Goal: Information Seeking & Learning: Learn about a topic

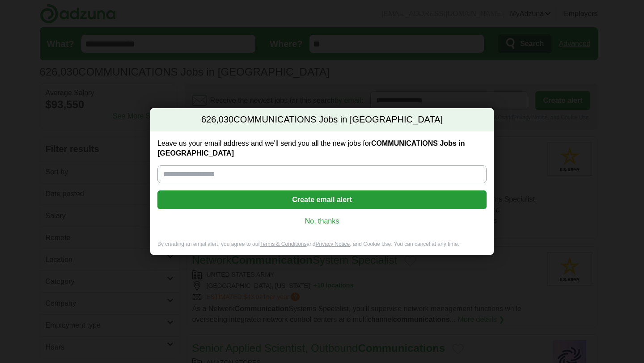
click at [321, 216] on link "No, thanks" at bounding box center [321, 221] width 315 height 10
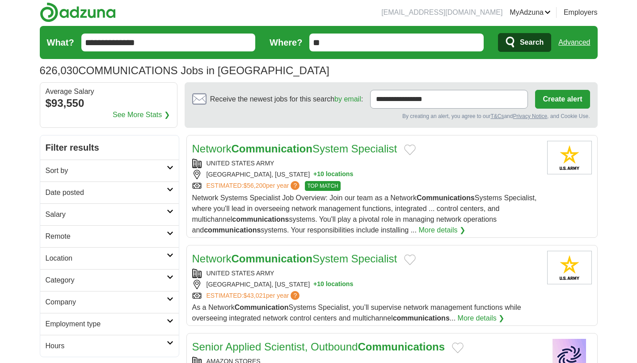
scroll to position [2, 0]
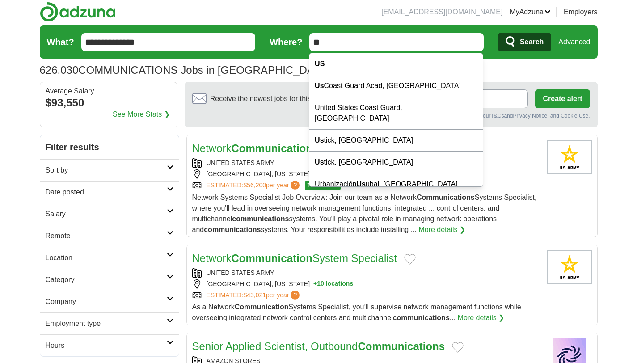
drag, startPoint x: 352, startPoint y: 43, endPoint x: 308, endPoint y: 44, distance: 43.8
click at [308, 44] on form "**********" at bounding box center [319, 41] width 558 height 33
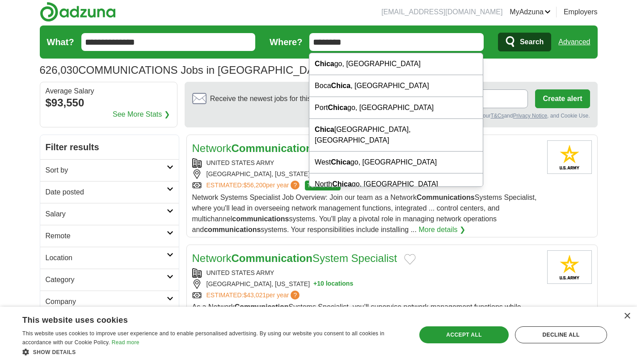
type input "*******"
click at [498, 33] on button "Search" at bounding box center [524, 42] width 53 height 19
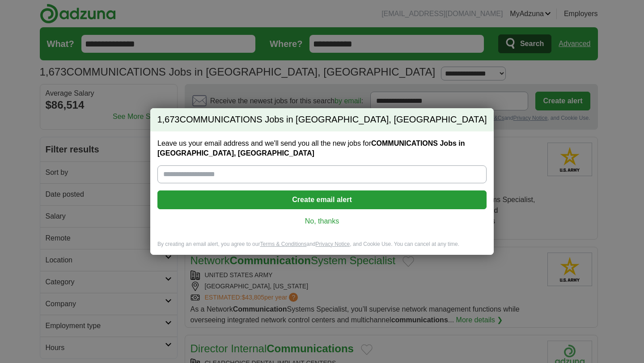
click at [319, 217] on link "No, thanks" at bounding box center [321, 221] width 315 height 10
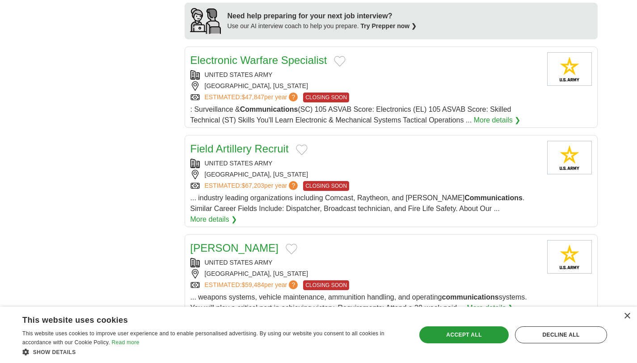
scroll to position [865, 0]
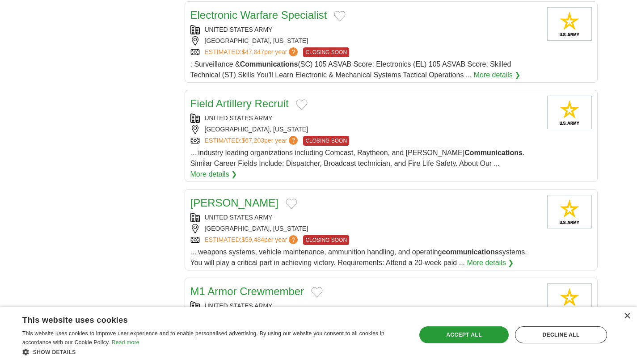
click at [279, 97] on link "Field Artillery Recruit" at bounding box center [239, 103] width 98 height 12
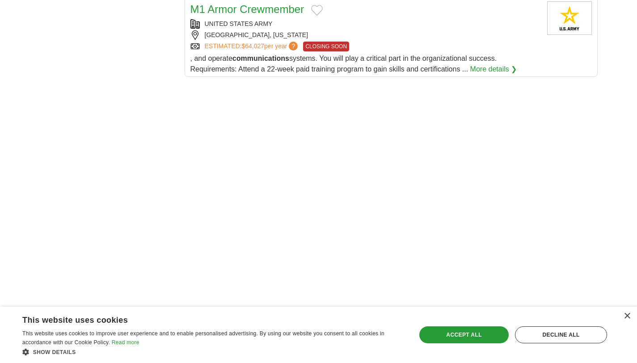
scroll to position [1031, 0]
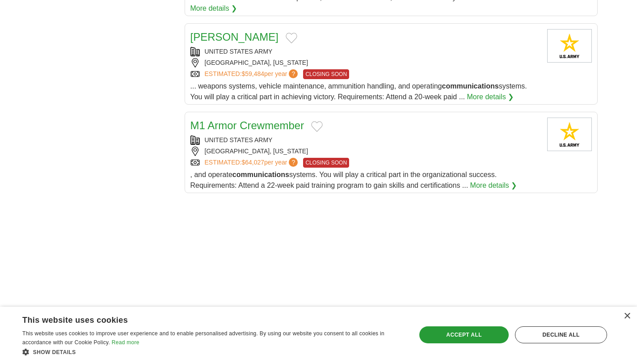
click at [252, 119] on link "M1 Armor Crewmember" at bounding box center [247, 125] width 114 height 12
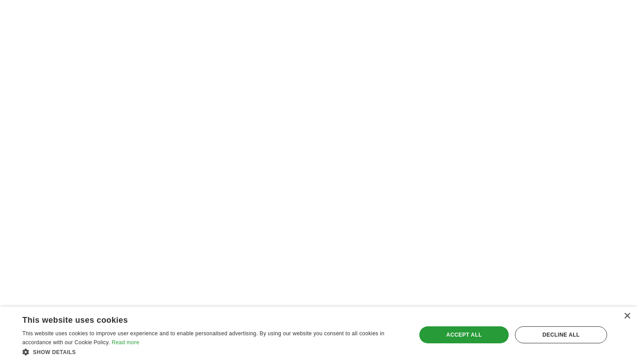
scroll to position [1300, 0]
